Goal: Answer question/provide support: Share knowledge or assist other users

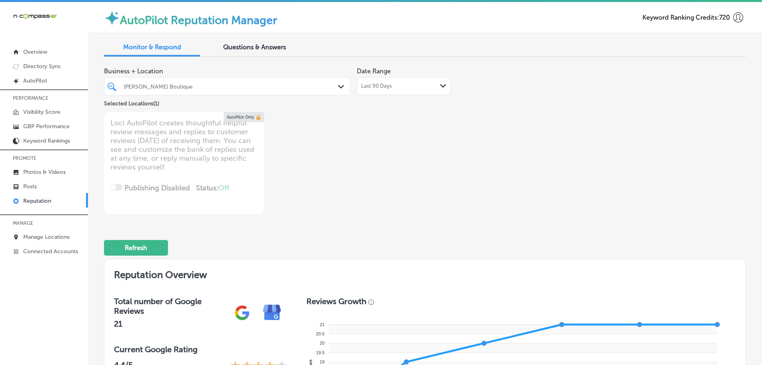
click at [332, 85] on div "[PERSON_NAME] Boutique" at bounding box center [231, 86] width 215 height 7
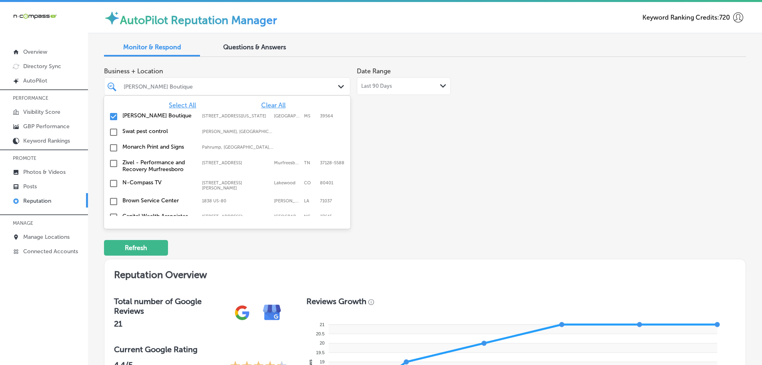
click at [266, 104] on span "Clear All" at bounding box center [273, 105] width 24 height 8
type textarea "x"
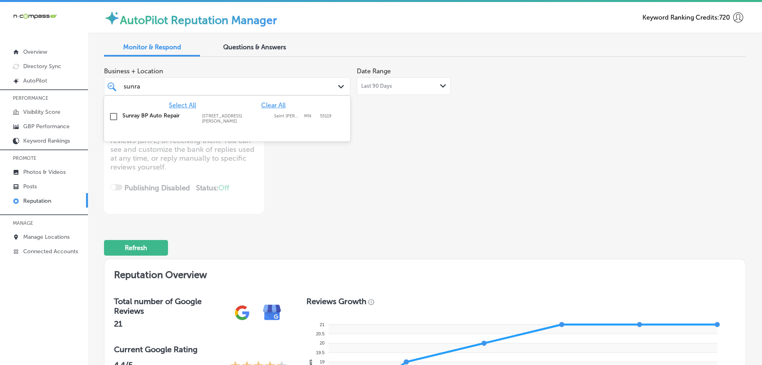
type input "sunray"
click at [234, 117] on label "[STREET_ADDRESS][PERSON_NAME]" at bounding box center [236, 118] width 68 height 10
type textarea "x"
type input "sunray"
click at [432, 86] on div "Last 90 Days Path Created with Sketch." at bounding box center [403, 86] width 85 height 6
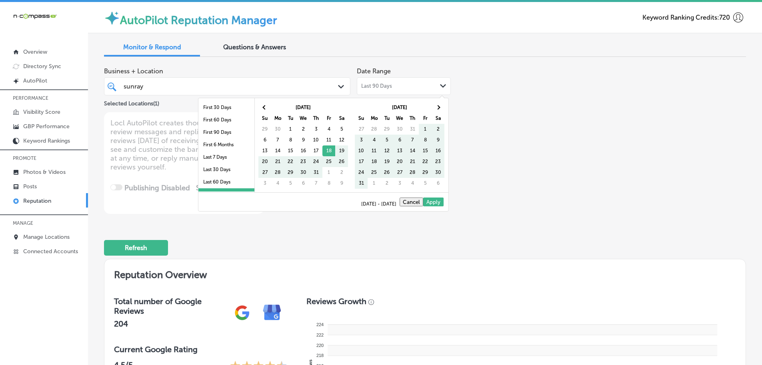
click at [214, 163] on li "Last 30 Days" at bounding box center [226, 169] width 56 height 12
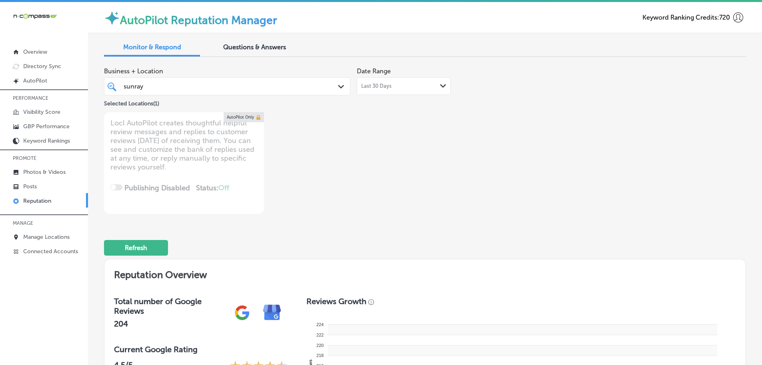
type textarea "x"
click at [250, 42] on div "Questions & Answers" at bounding box center [254, 47] width 96 height 17
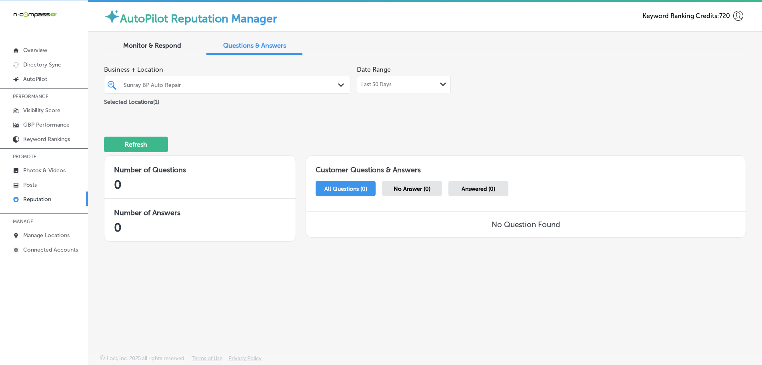
scroll to position [2, 0]
